Goal: Use online tool/utility

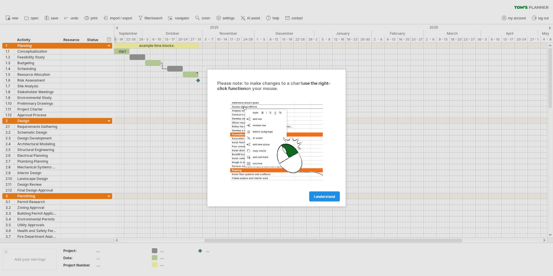
click at [330, 193] on link "I understand" at bounding box center [324, 197] width 31 height 10
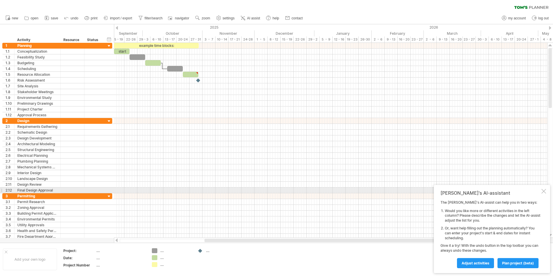
click at [545, 190] on div at bounding box center [544, 191] width 5 height 5
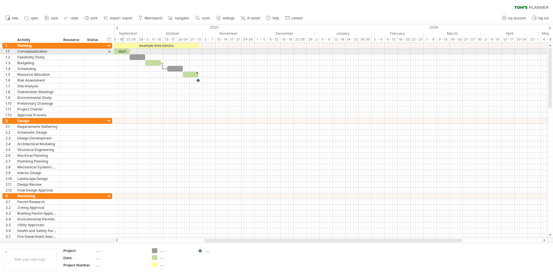
click at [122, 51] on div "start" at bounding box center [122, 51] width 16 height 5
drag, startPoint x: 117, startPoint y: 50, endPoint x: 131, endPoint y: 52, distance: 13.4
click at [131, 52] on div "*****" at bounding box center [135, 51] width 16 height 5
drag, startPoint x: 143, startPoint y: 52, endPoint x: 185, endPoint y: 54, distance: 42.6
click at [185, 54] on span at bounding box center [186, 51] width 2 height 5
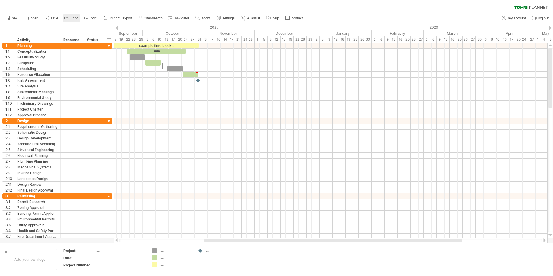
click at [71, 16] on span "undo" at bounding box center [75, 18] width 8 height 4
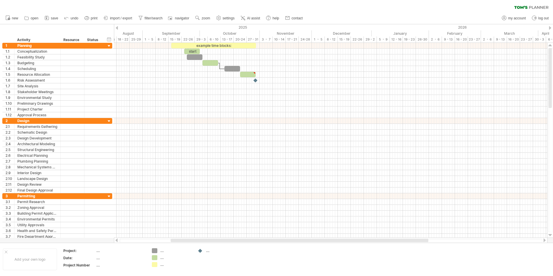
drag, startPoint x: 294, startPoint y: 241, endPoint x: 272, endPoint y: 238, distance: 22.8
click at [272, 238] on div at bounding box center [331, 241] width 434 height 6
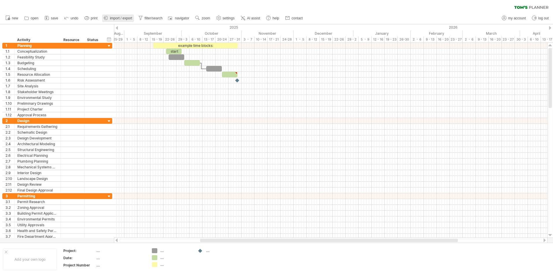
click at [115, 19] on span "import / export" at bounding box center [121, 18] width 22 height 4
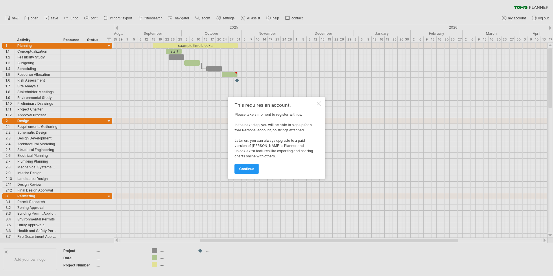
click at [318, 104] on div at bounding box center [319, 103] width 5 height 5
